Goal: Navigation & Orientation: Find specific page/section

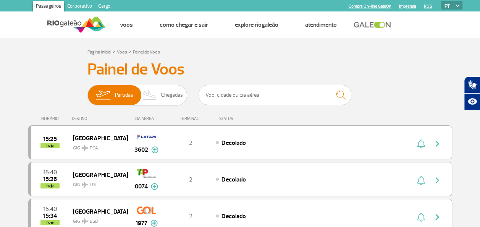
click at [202, 56] on div "Página Inicial > Voos > Painel de Voos" at bounding box center [240, 51] width 306 height 9
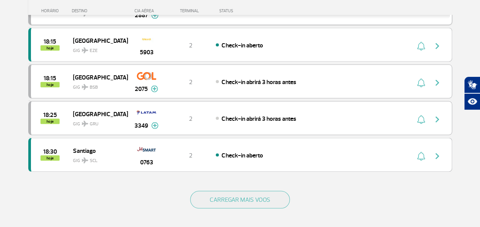
scroll to position [726, 0]
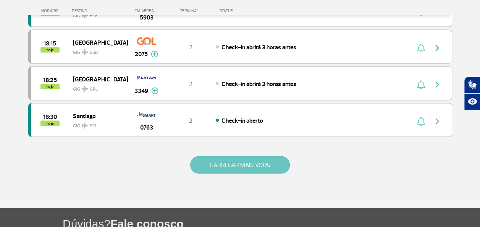
click at [232, 157] on button "CARREGAR MAIS VOOS" at bounding box center [240, 165] width 100 height 18
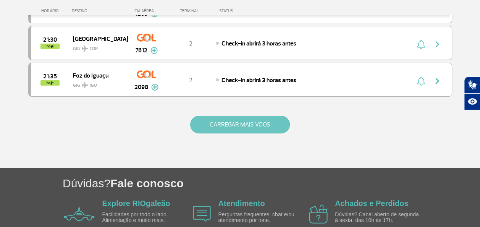
scroll to position [1521, 0]
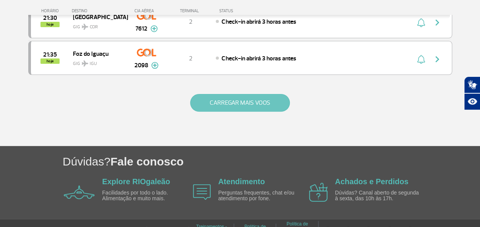
click at [231, 94] on button "CARREGAR MAIS VOOS" at bounding box center [240, 103] width 100 height 18
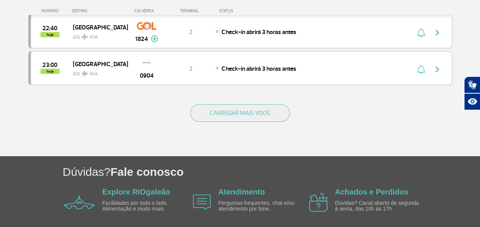
scroll to position [2244, 0]
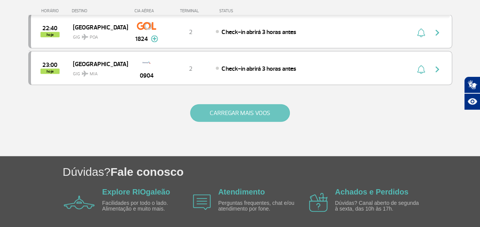
click at [228, 104] on button "CARREGAR MAIS VOOS" at bounding box center [240, 113] width 100 height 18
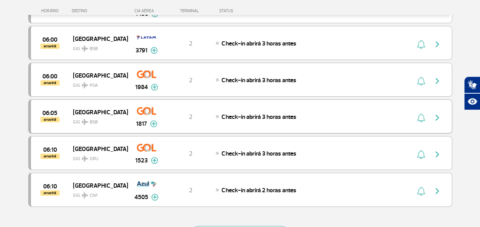
scroll to position [2894, 0]
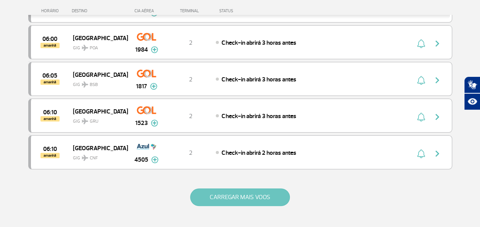
click at [203, 188] on button "CARREGAR MAIS VOOS" at bounding box center [240, 197] width 100 height 18
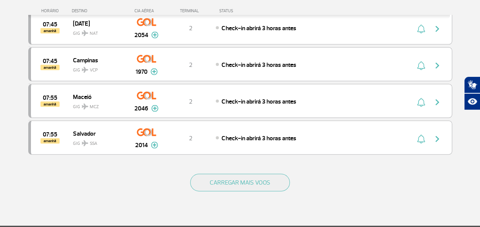
scroll to position [3658, 0]
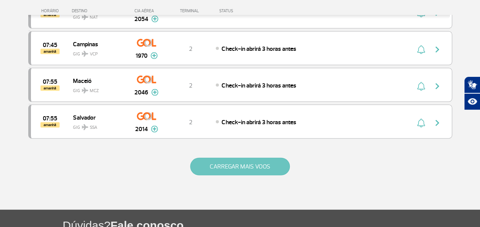
click at [217, 158] on button "CARREGAR MAIS VOOS" at bounding box center [240, 167] width 100 height 18
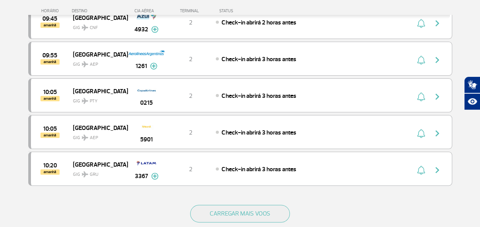
scroll to position [4345, 0]
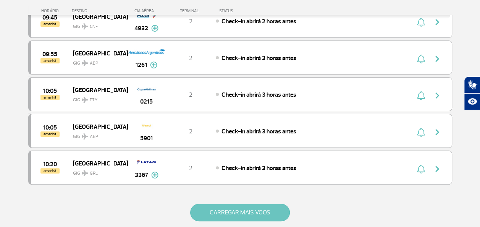
click at [215, 204] on button "CARREGAR MAIS VOOS" at bounding box center [240, 213] width 100 height 18
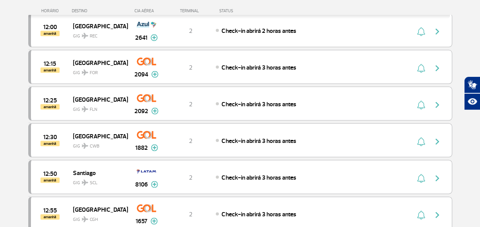
scroll to position [5033, 0]
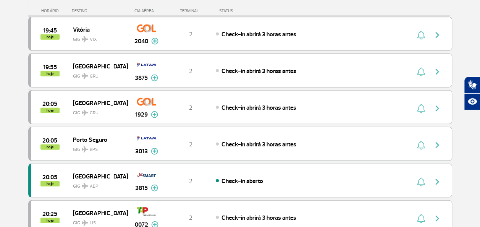
scroll to position [0, 0]
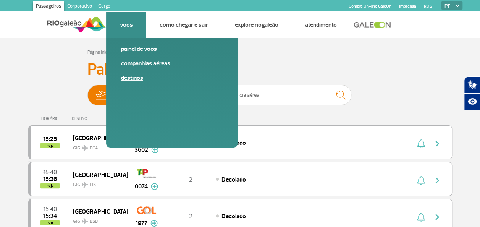
click at [131, 77] on link "Destinos" at bounding box center [172, 78] width 102 height 8
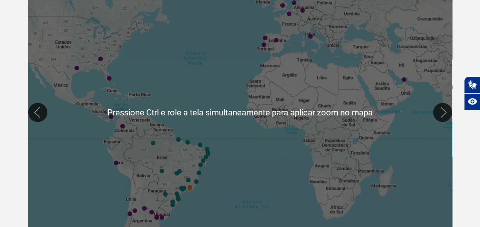
scroll to position [191, 0]
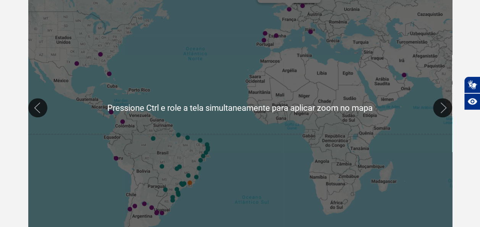
click at [290, 10] on img "Paris (CDG)" at bounding box center [289, 9] width 5 height 5
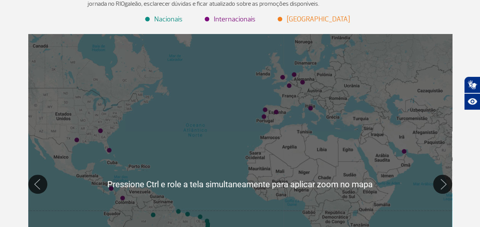
scroll to position [115, 0]
